Goal: Task Accomplishment & Management: Manage account settings

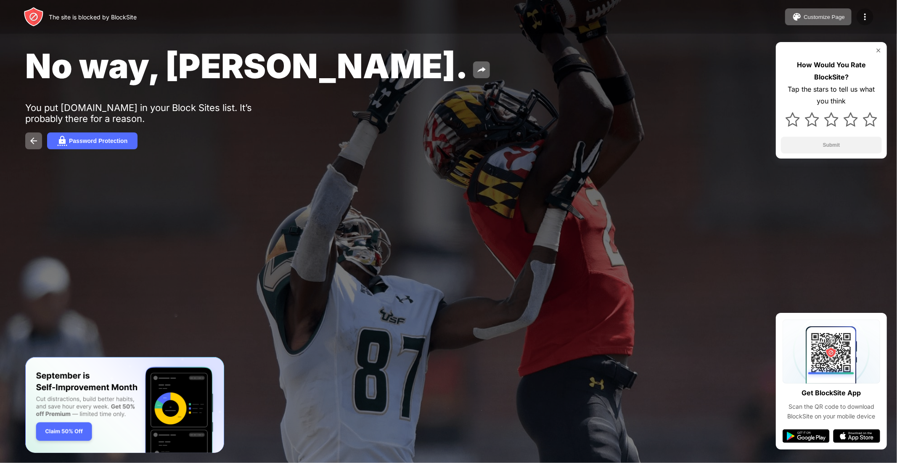
click at [867, 10] on div at bounding box center [864, 16] width 17 height 17
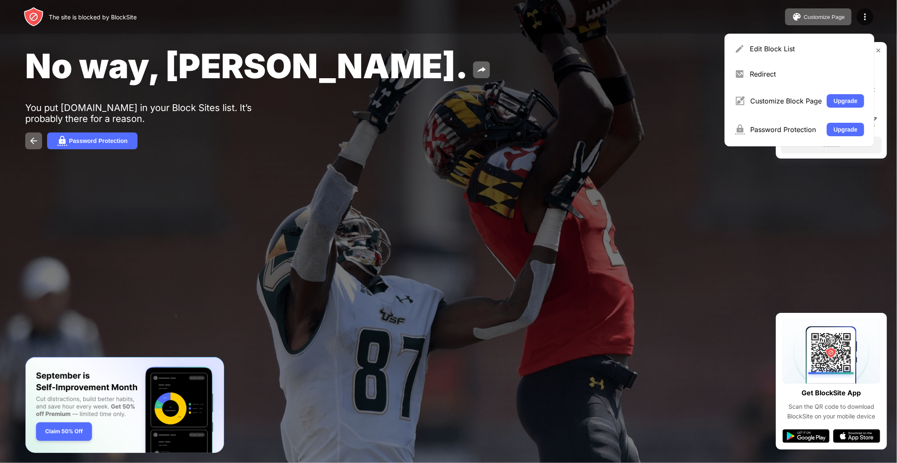
click at [819, 49] on div "Edit Block List" at bounding box center [807, 49] width 114 height 8
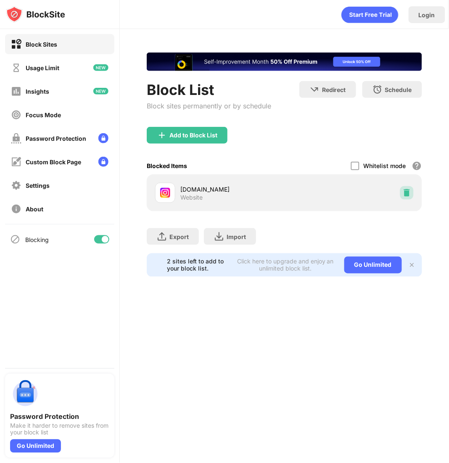
drag, startPoint x: 408, startPoint y: 188, endPoint x: 402, endPoint y: 17, distance: 171.2
click at [408, 186] on div at bounding box center [406, 192] width 13 height 13
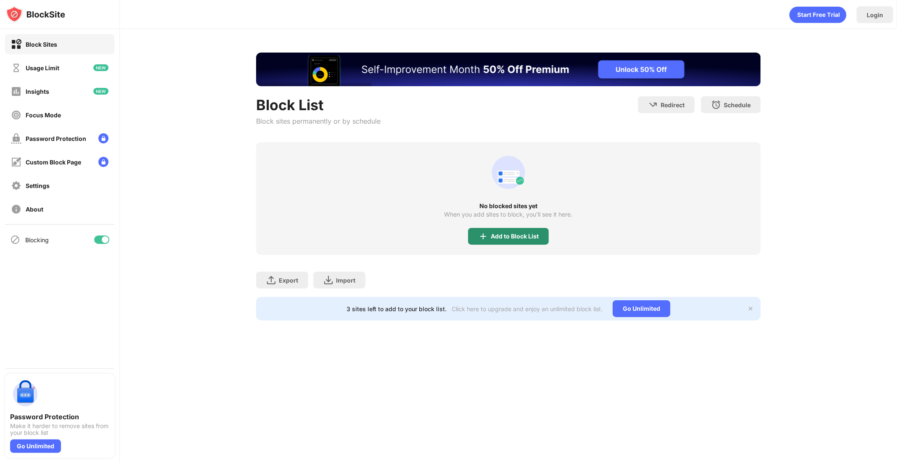
drag, startPoint x: 508, startPoint y: 243, endPoint x: 508, endPoint y: 237, distance: 5.5
click at [508, 242] on div "Add to Block List" at bounding box center [508, 236] width 81 height 17
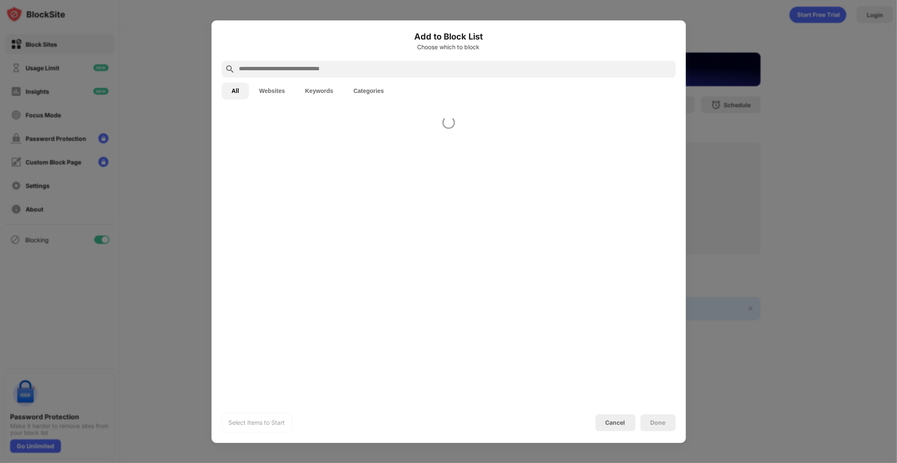
click at [508, 235] on div at bounding box center [448, 255] width 474 height 293
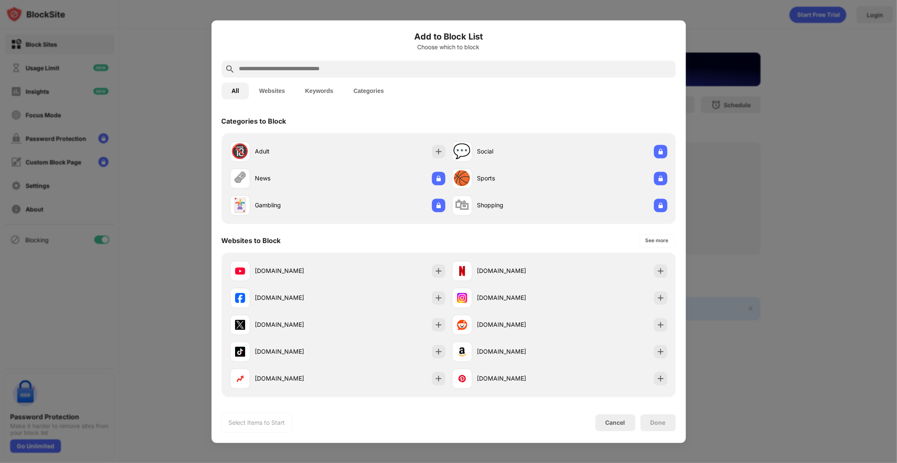
click at [465, 68] on input "text" at bounding box center [455, 69] width 434 height 10
paste input "**********"
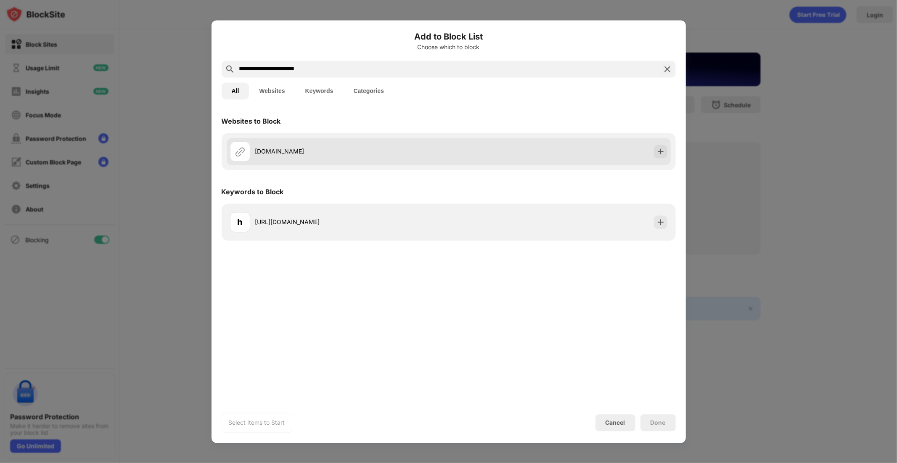
type input "**********"
click at [663, 148] on img at bounding box center [660, 151] width 8 height 8
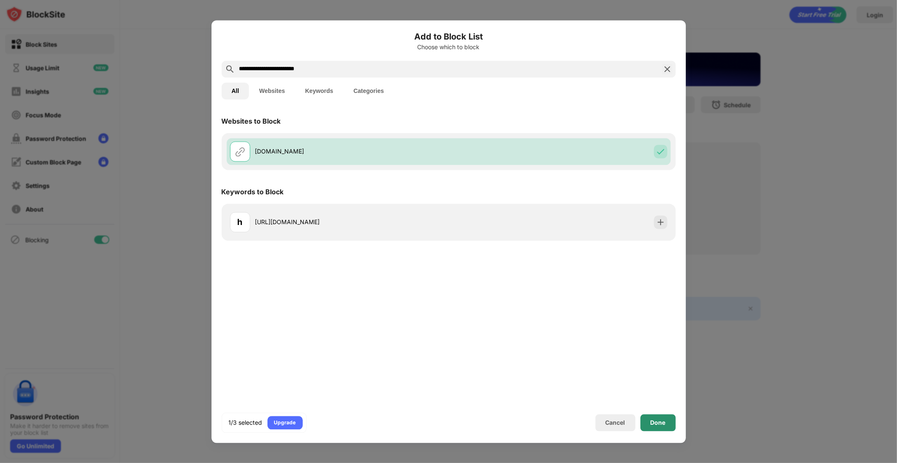
click at [657, 415] on div "Done" at bounding box center [657, 422] width 35 height 17
